Goal: Navigation & Orientation: Find specific page/section

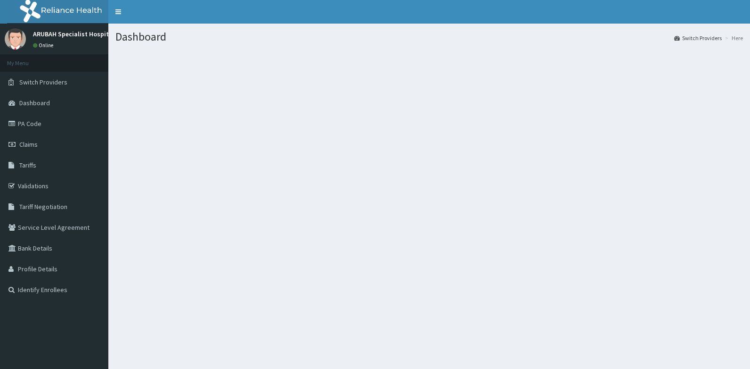
drag, startPoint x: 0, startPoint y: 0, endPoint x: 480, endPoint y: 121, distance: 495.2
click at [480, 121] on section at bounding box center [429, 102] width 642 height 118
